Goal: Answer question/provide support: Share knowledge or assist other users

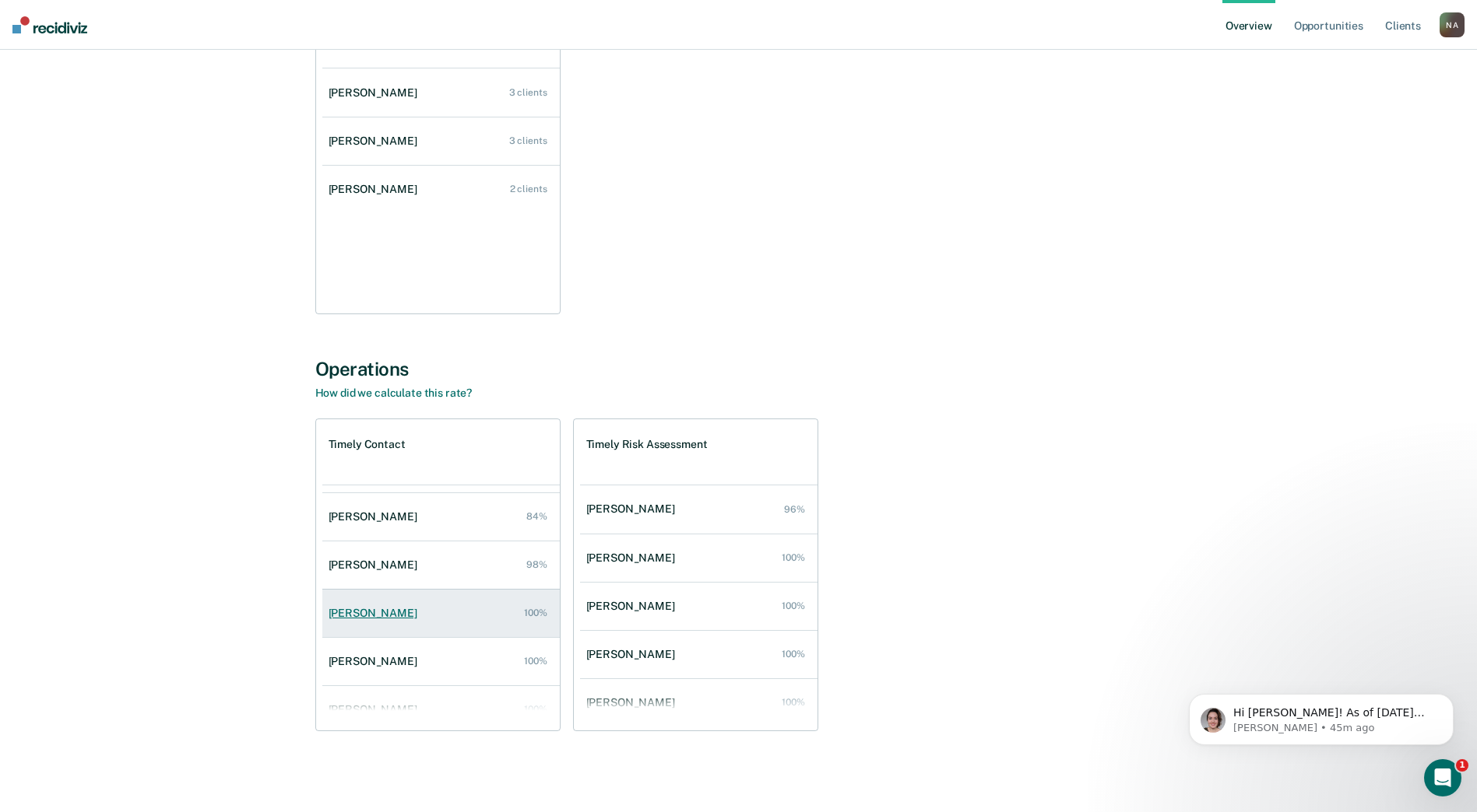
scroll to position [63, 0]
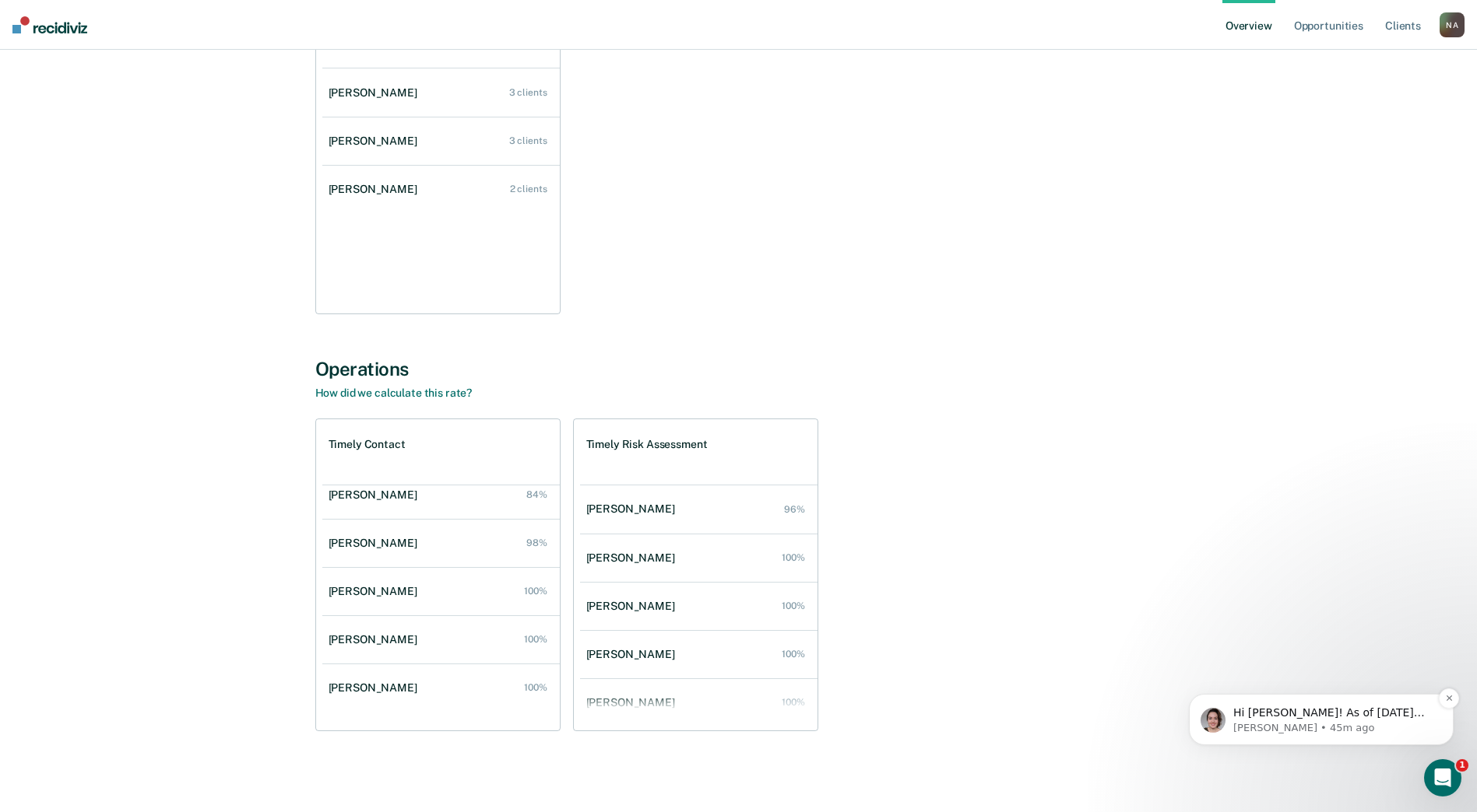
click at [1271, 714] on p "Hi [PERSON_NAME]! As of [DATE] you should be able to login at [DOMAIN_NAME] and…" at bounding box center [1334, 713] width 201 height 15
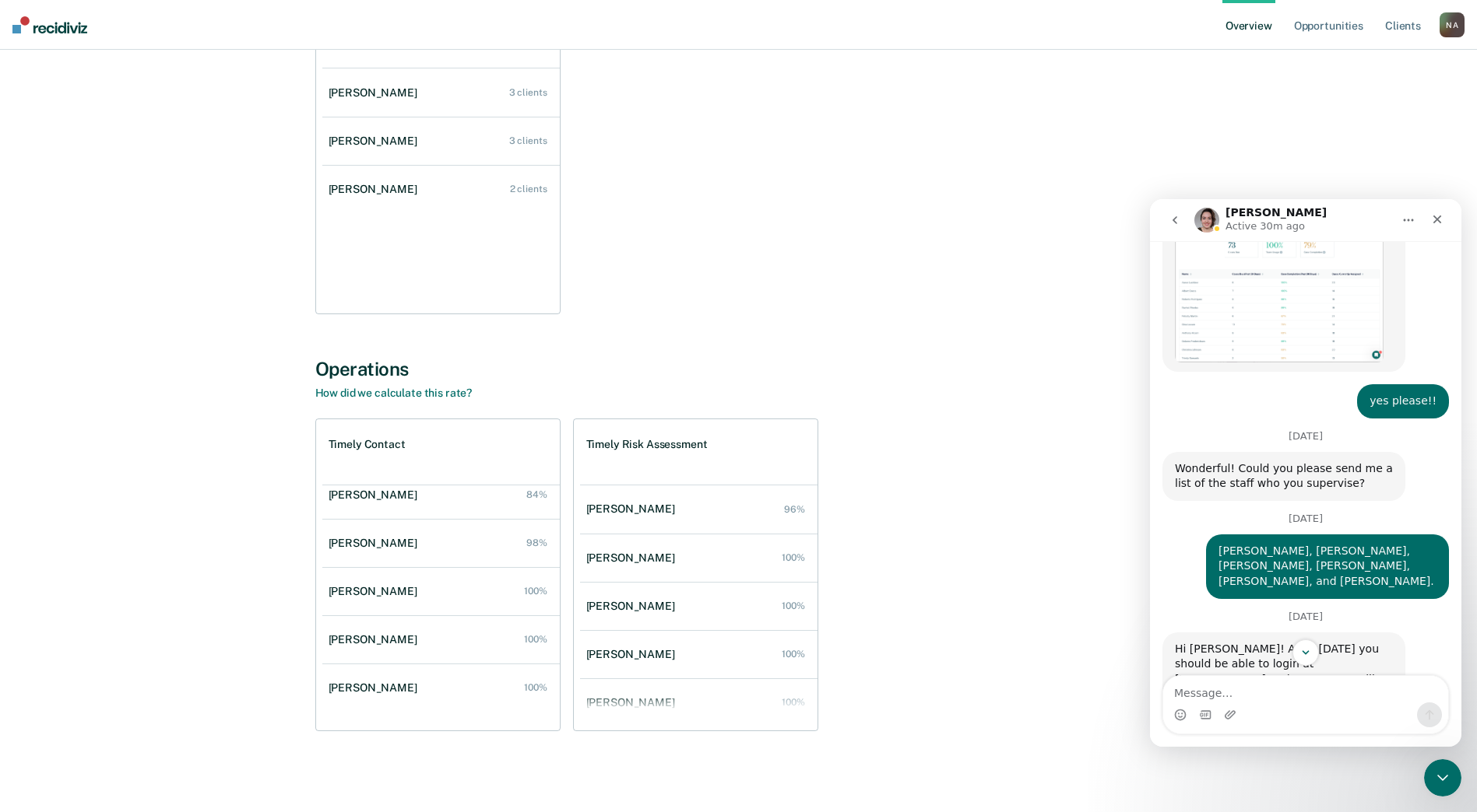
scroll to position [913, 0]
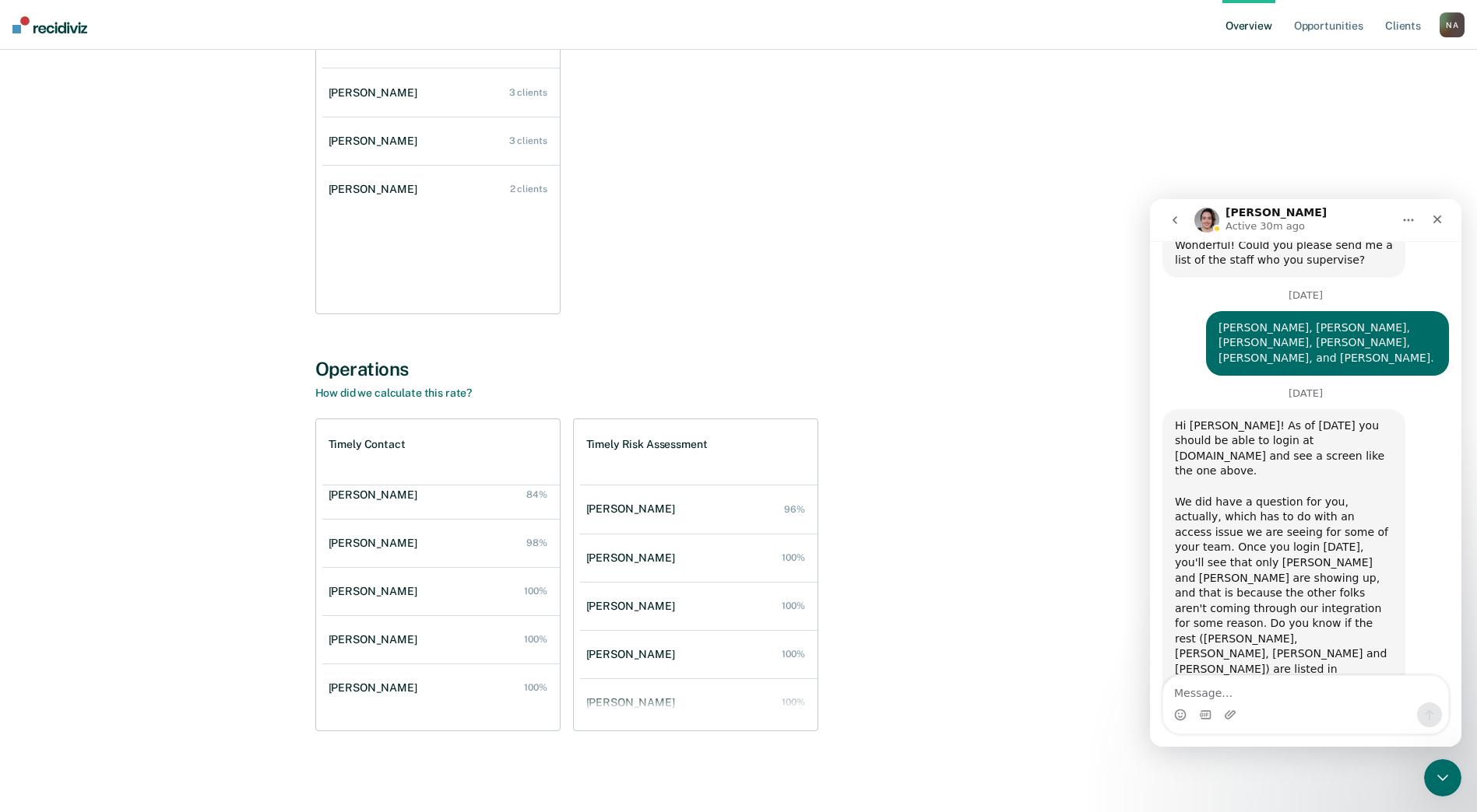
click at [1234, 692] on textarea "Message…" at bounding box center [1305, 689] width 285 height 27
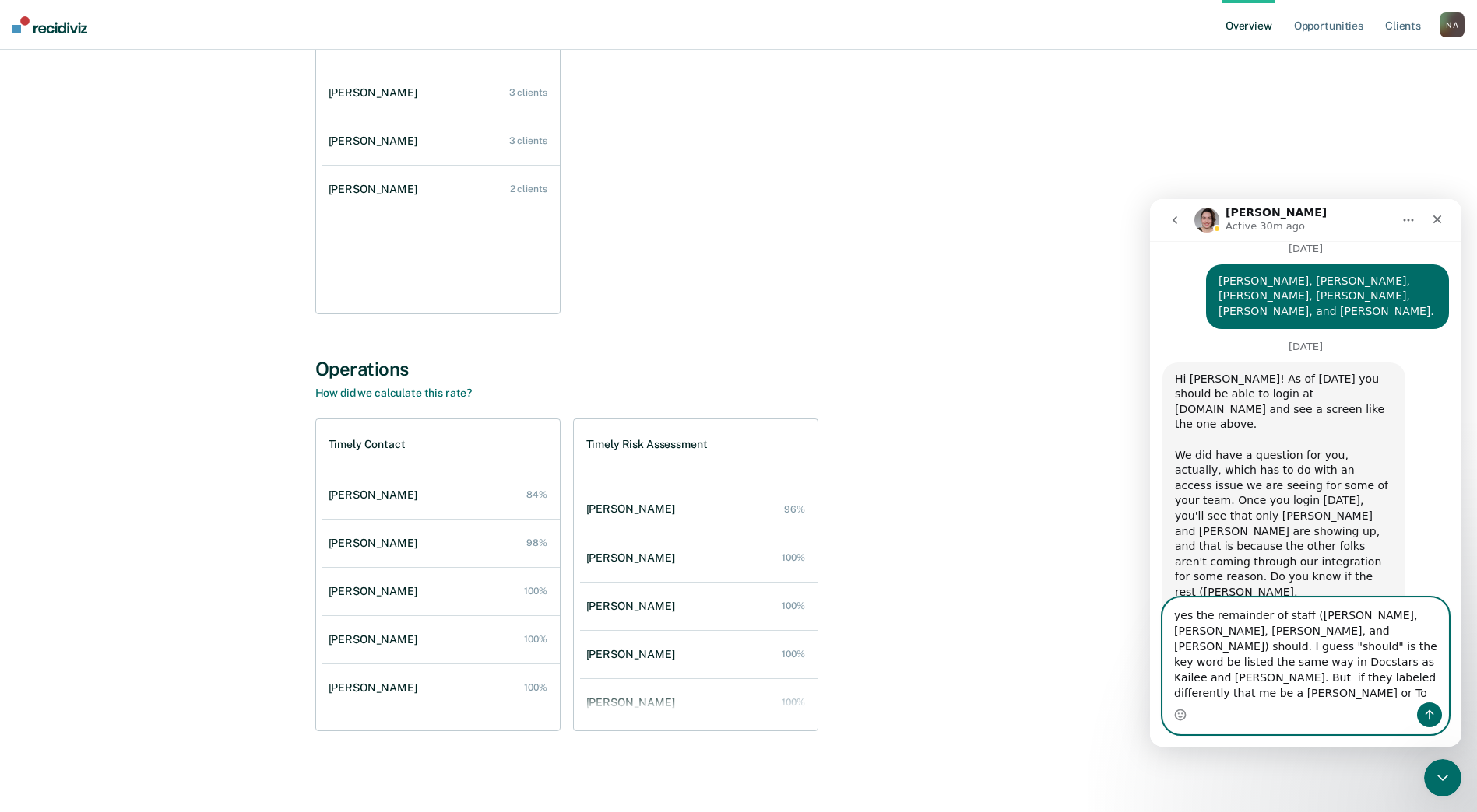
scroll to position [976, 0]
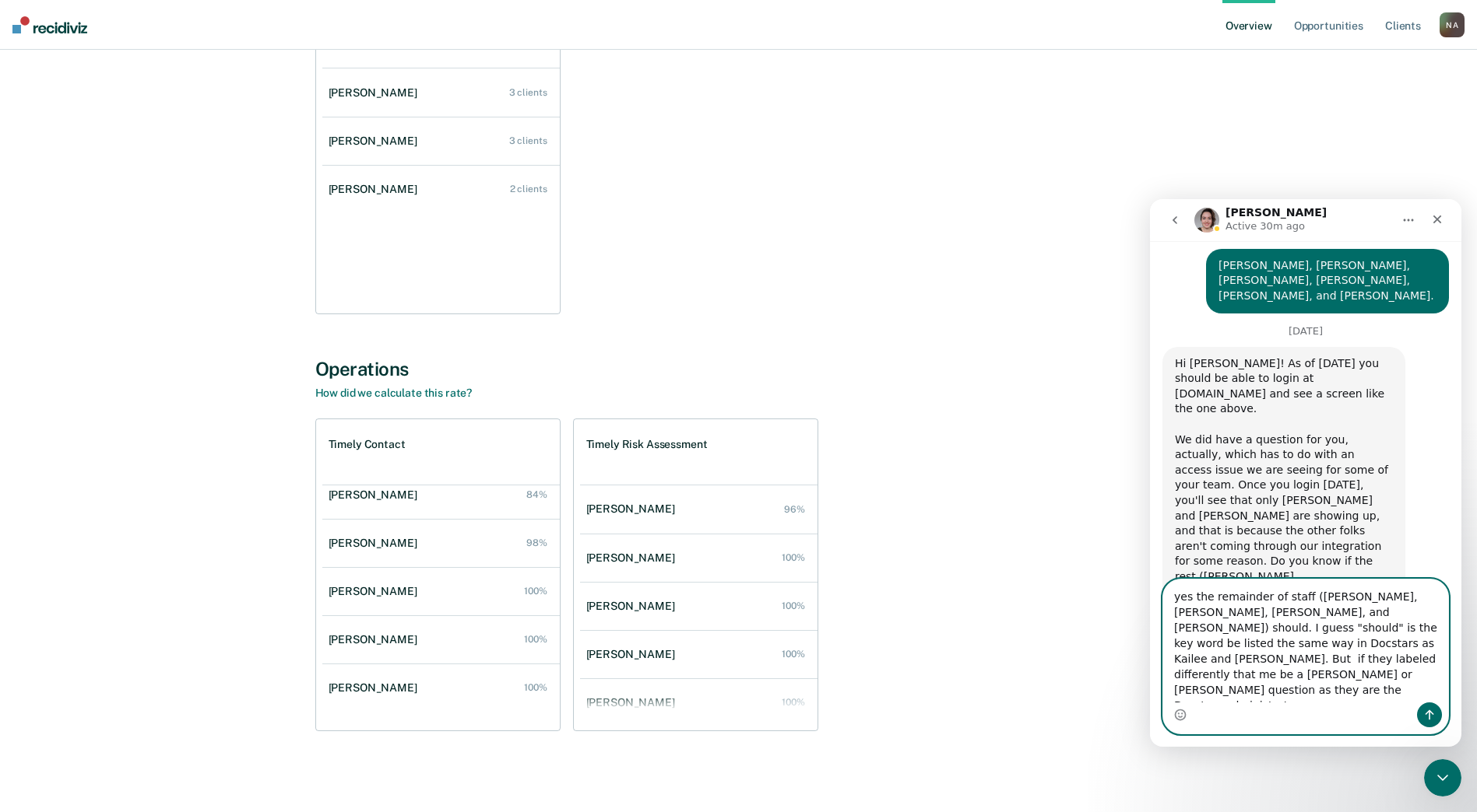
type textarea "yes the remainder of staff ([PERSON_NAME], [PERSON_NAME], [PERSON_NAME], and [P…"
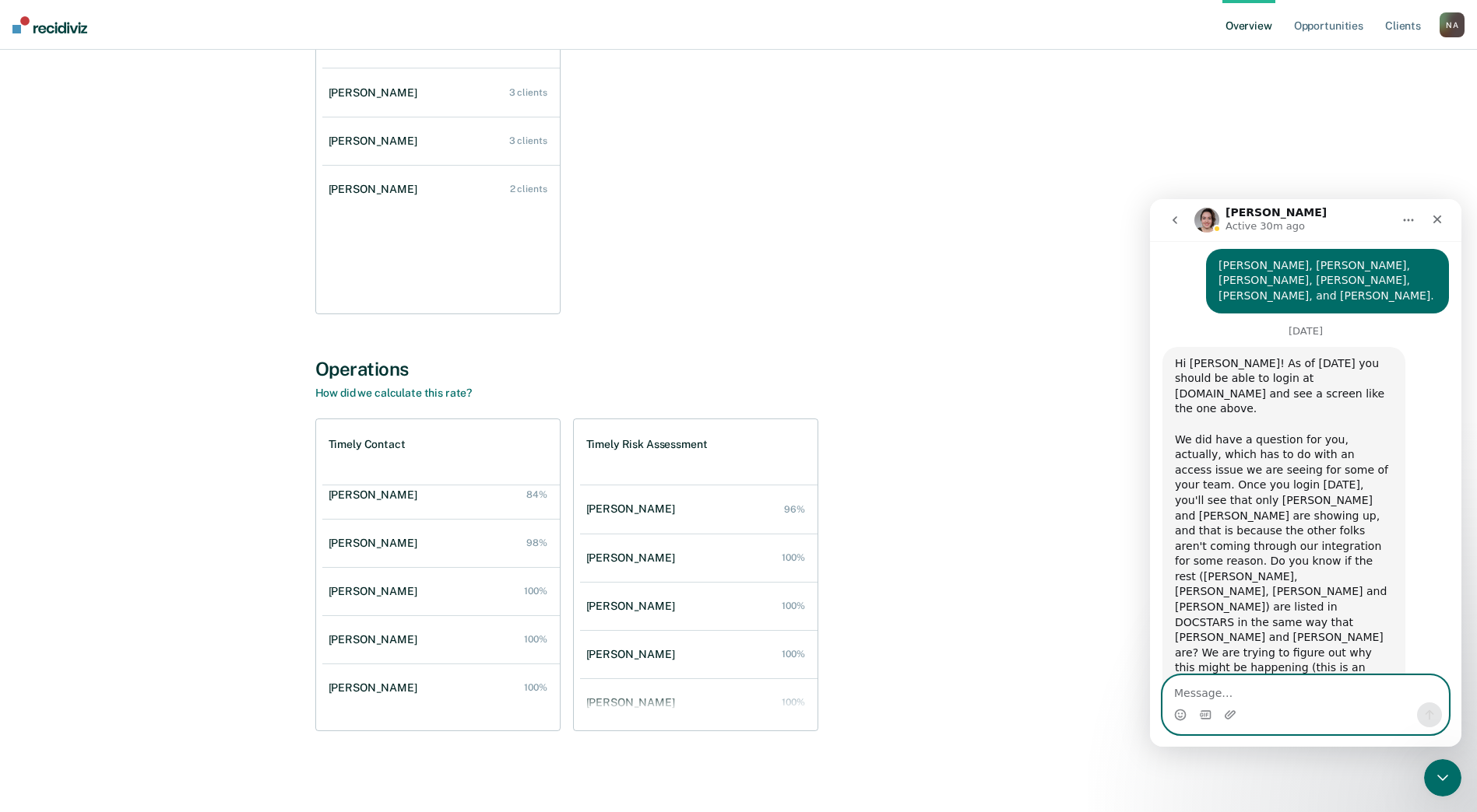
scroll to position [1051, 0]
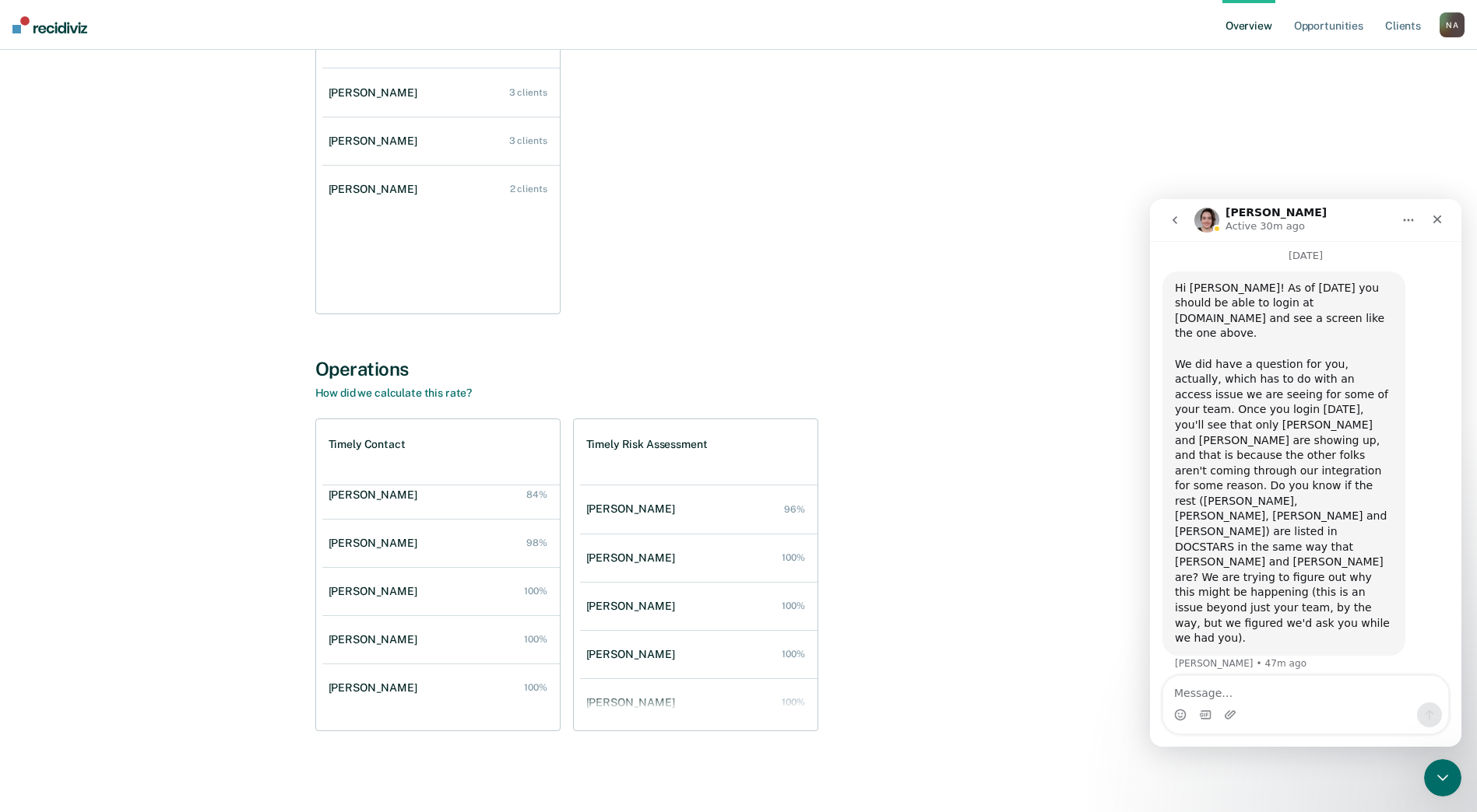
click at [1089, 393] on div "Operations How did we calculate this rate?" at bounding box center [738, 379] width 847 height 42
